Goal: Find specific page/section: Find specific page/section

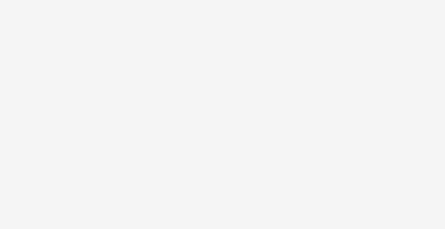
select select "b1b940d3-d05b-48b5-821e-f328c33b988b"
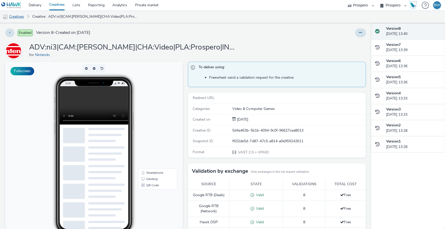
click at [17, 14] on link "Creatives" at bounding box center [13, 16] width 27 height 13
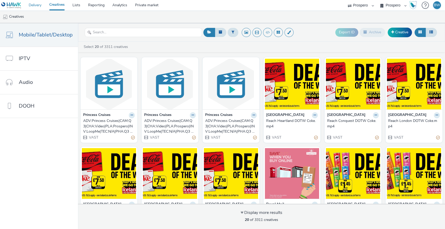
click at [35, 6] on link "Delivery" at bounding box center [35, 5] width 21 height 10
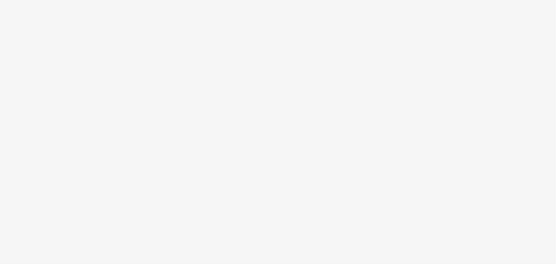
select select "b1b940d3-d05b-48b5-821e-f328c33b988b"
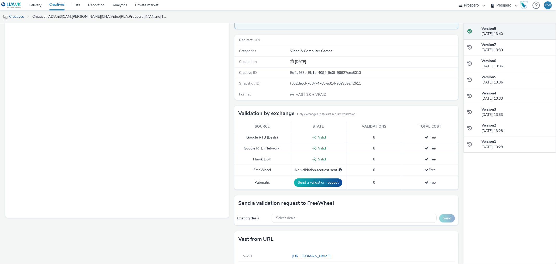
scroll to position [29, 0]
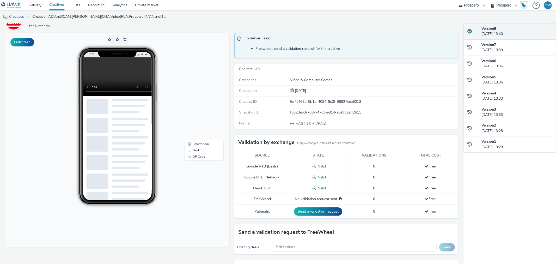
click at [121, 73] on video at bounding box center [121, 76] width 77 height 38
click at [189, 148] on link "Desktop" at bounding box center [204, 150] width 37 height 6
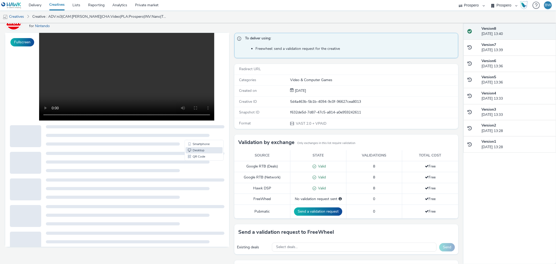
click at [69, 72] on video at bounding box center [126, 77] width 175 height 88
click at [68, 73] on video at bounding box center [126, 77] width 175 height 88
drag, startPoint x: 179, startPoint y: 85, endPoint x: 186, endPoint y: 91, distance: 8.7
click at [179, 85] on div at bounding box center [117, 77] width 156 height 88
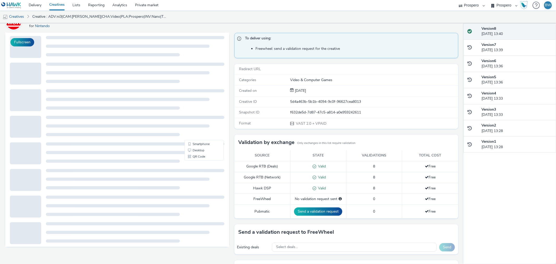
scroll to position [76, 0]
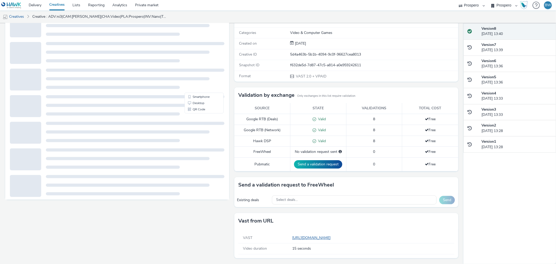
click at [301, 236] on link "[URL][DOMAIN_NAME]" at bounding box center [312, 237] width 41 height 5
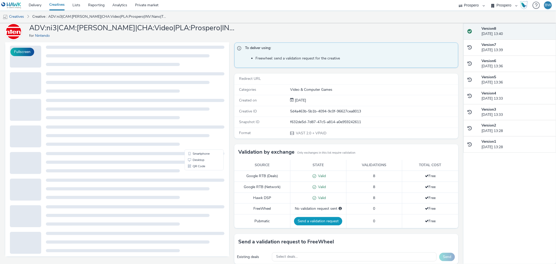
scroll to position [0, 0]
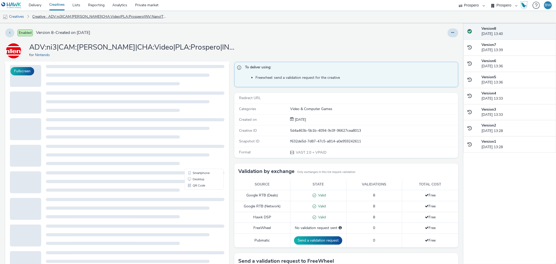
click at [44, 16] on link "Creative : ADV:ni3|CAM:[PERSON_NAME]|CHA:Video|PLA:Prospero|INV:Nano|TEC:N/A|PH…" at bounding box center [99, 16] width 139 height 13
click at [23, 16] on link "Creatives" at bounding box center [13, 16] width 27 height 13
